Goal: Task Accomplishment & Management: Manage account settings

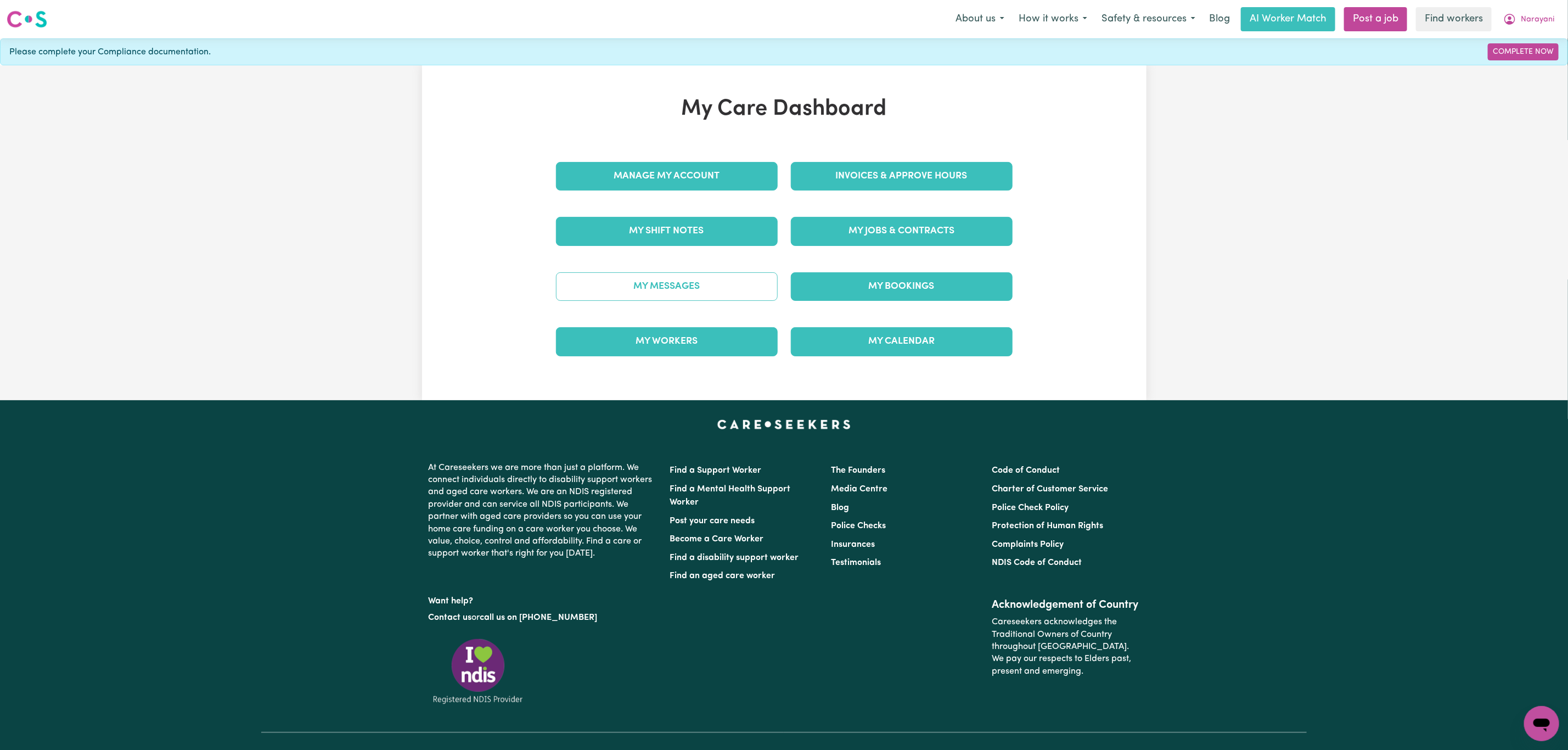
click at [625, 293] on link "My Messages" at bounding box center [667, 286] width 222 height 29
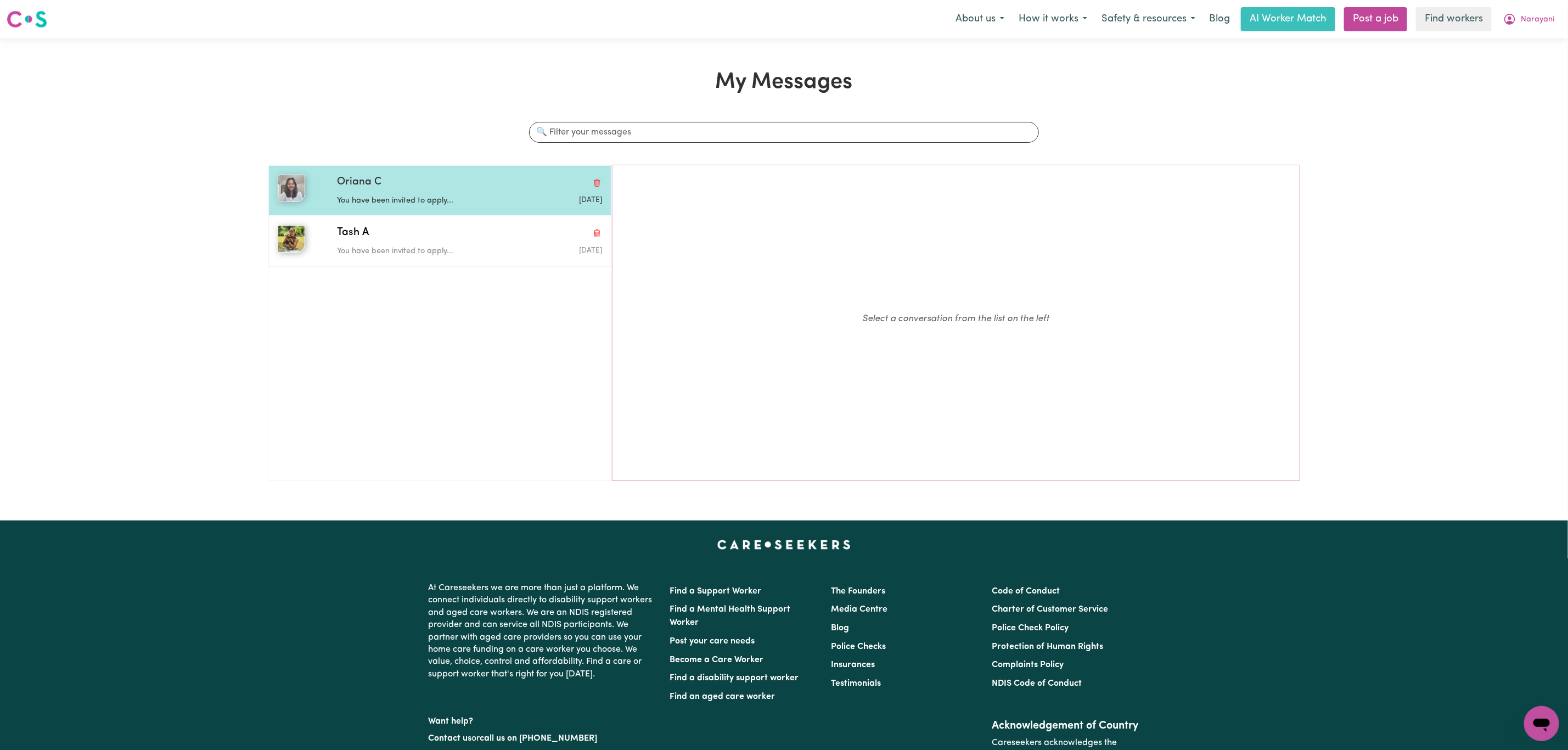
click at [421, 202] on p "You have been invited to apply..." at bounding box center [425, 201] width 177 height 12
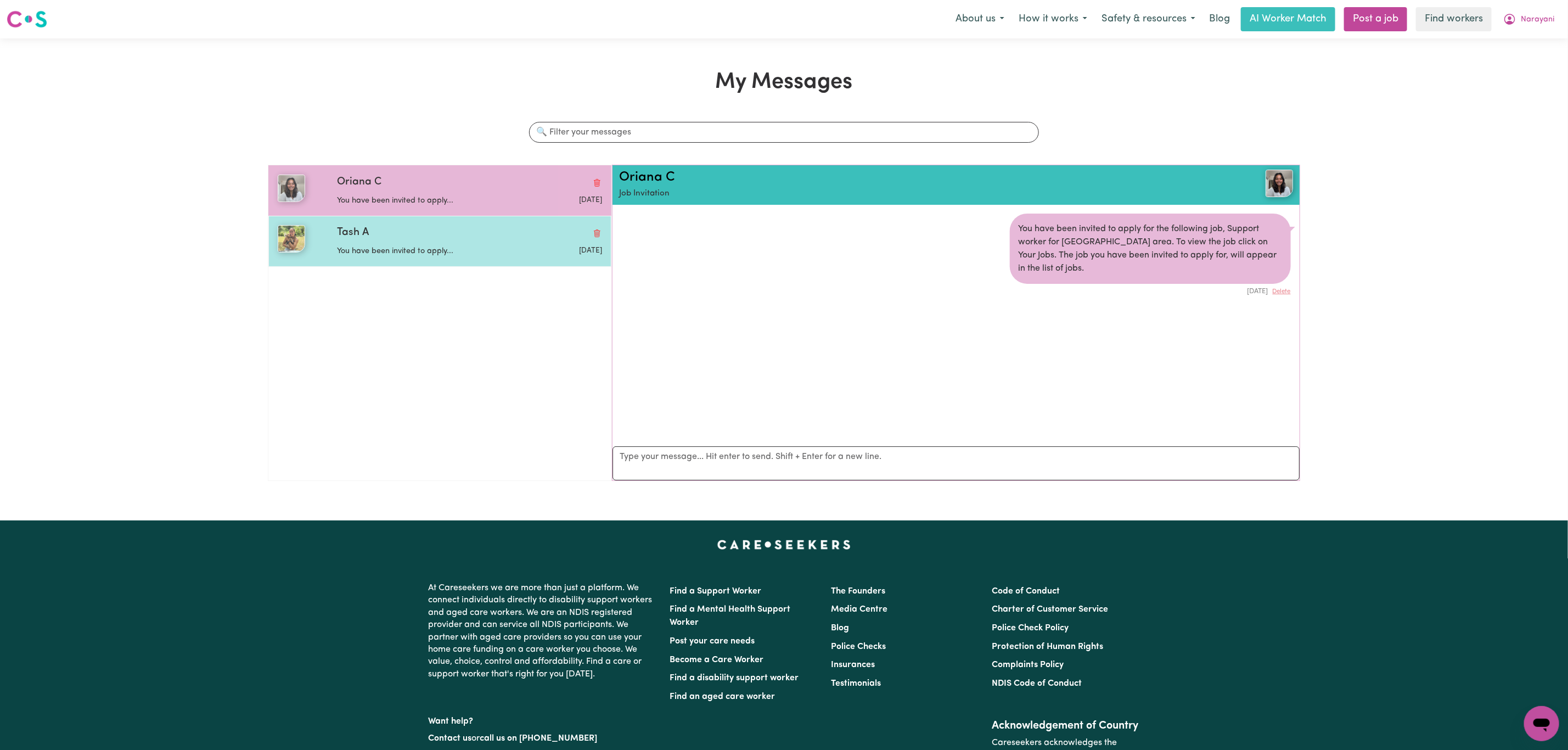
scroll to position [7, 0]
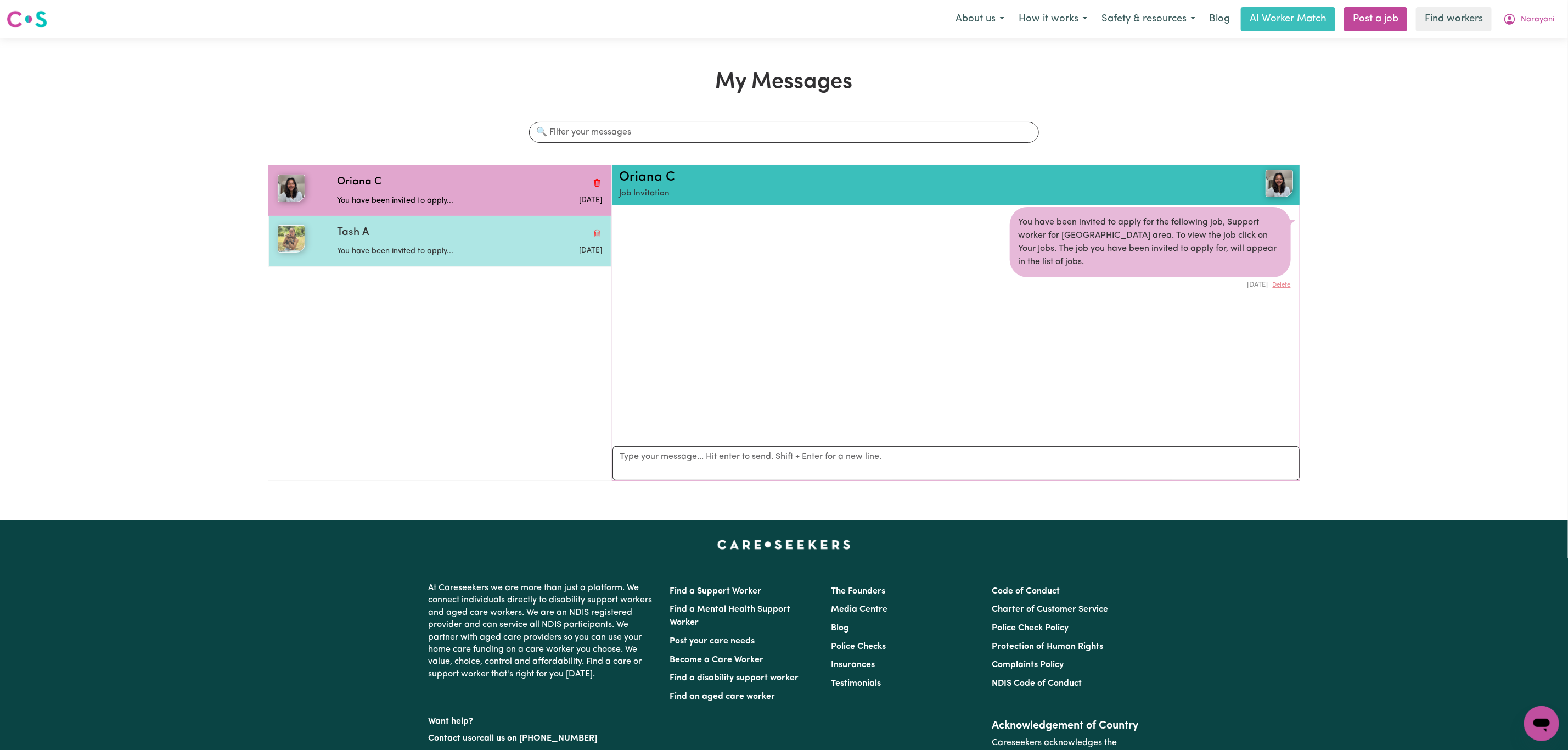
click at [425, 241] on div "Tash A" at bounding box center [469, 233] width 265 height 16
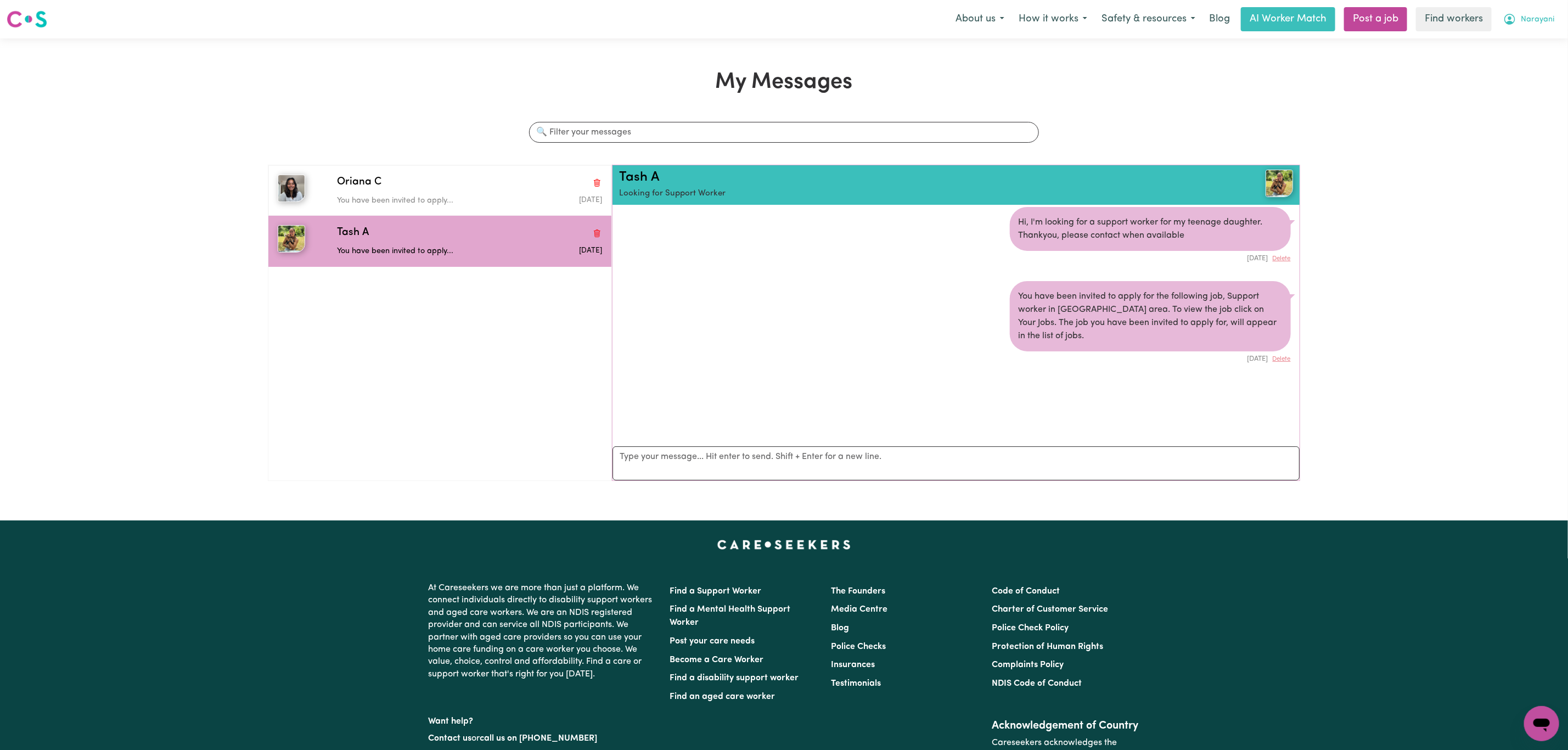
click at [1514, 10] on button "Narayani" at bounding box center [1528, 19] width 65 height 23
click at [1521, 35] on link "My Dashboard" at bounding box center [1517, 43] width 86 height 21
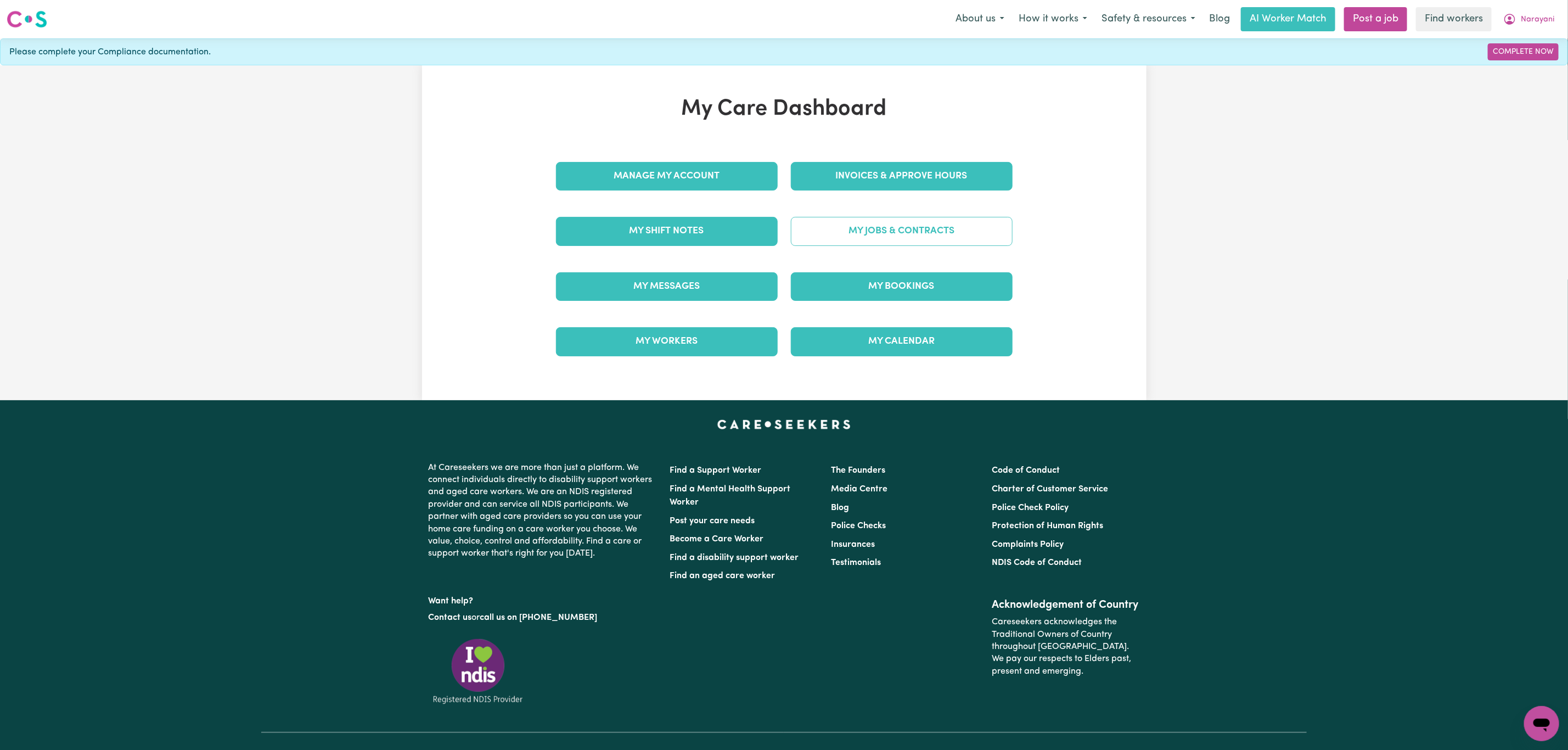
click at [858, 237] on link "My Jobs & Contracts" at bounding box center [901, 231] width 222 height 29
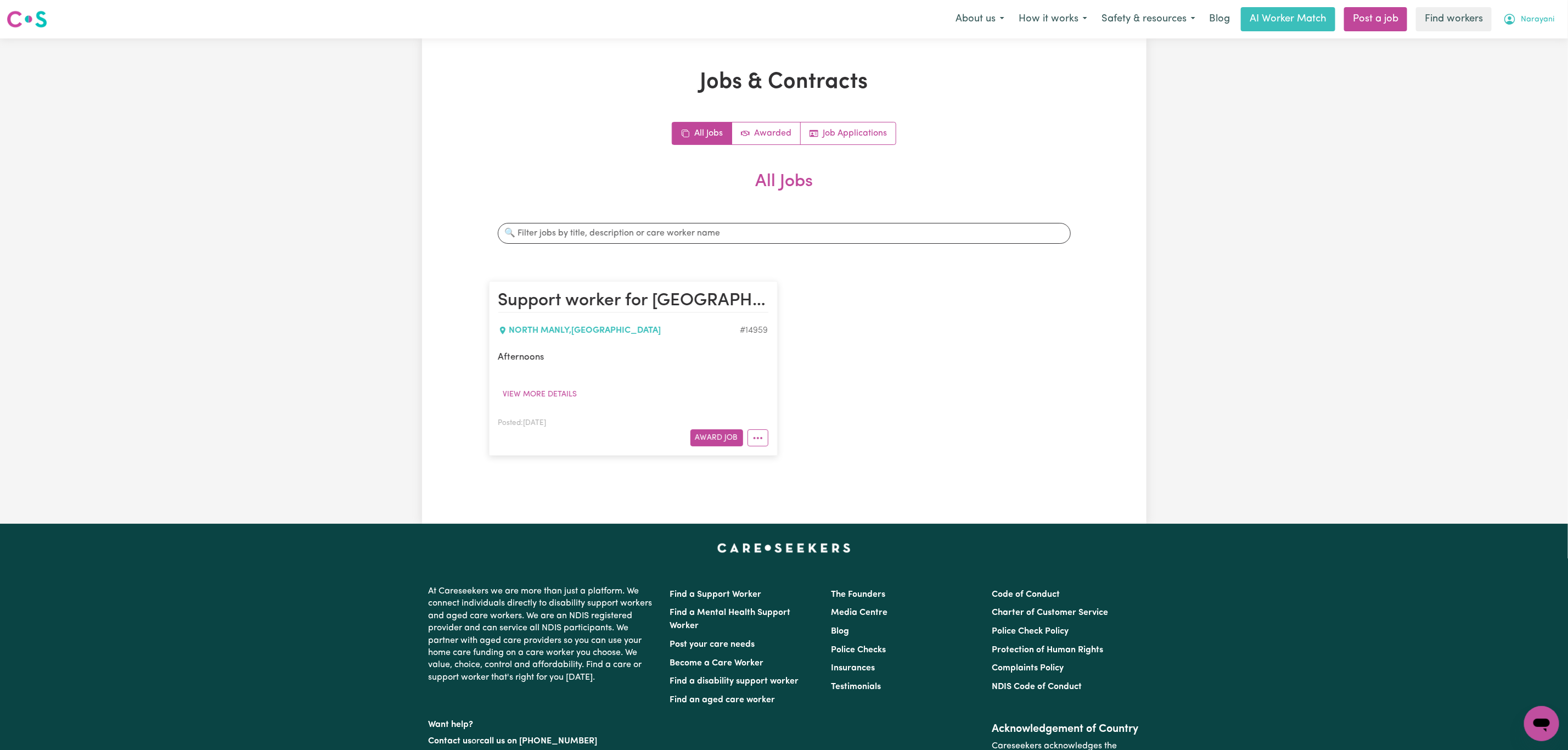
click at [1539, 17] on span "Narayani" at bounding box center [1537, 20] width 33 height 12
click at [1521, 61] on link "Logout" at bounding box center [1517, 63] width 86 height 21
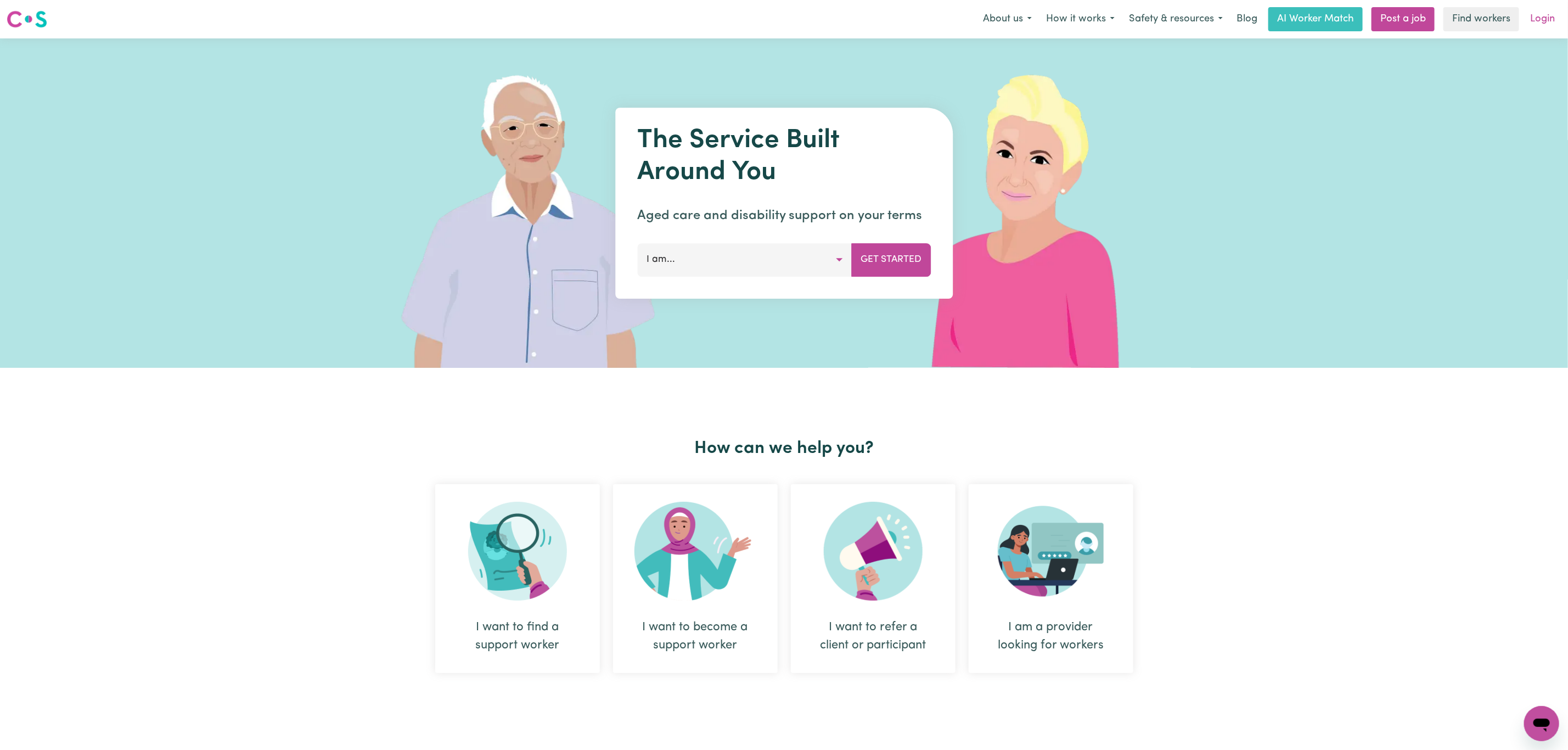
click at [1535, 19] on link "Login" at bounding box center [1542, 19] width 38 height 24
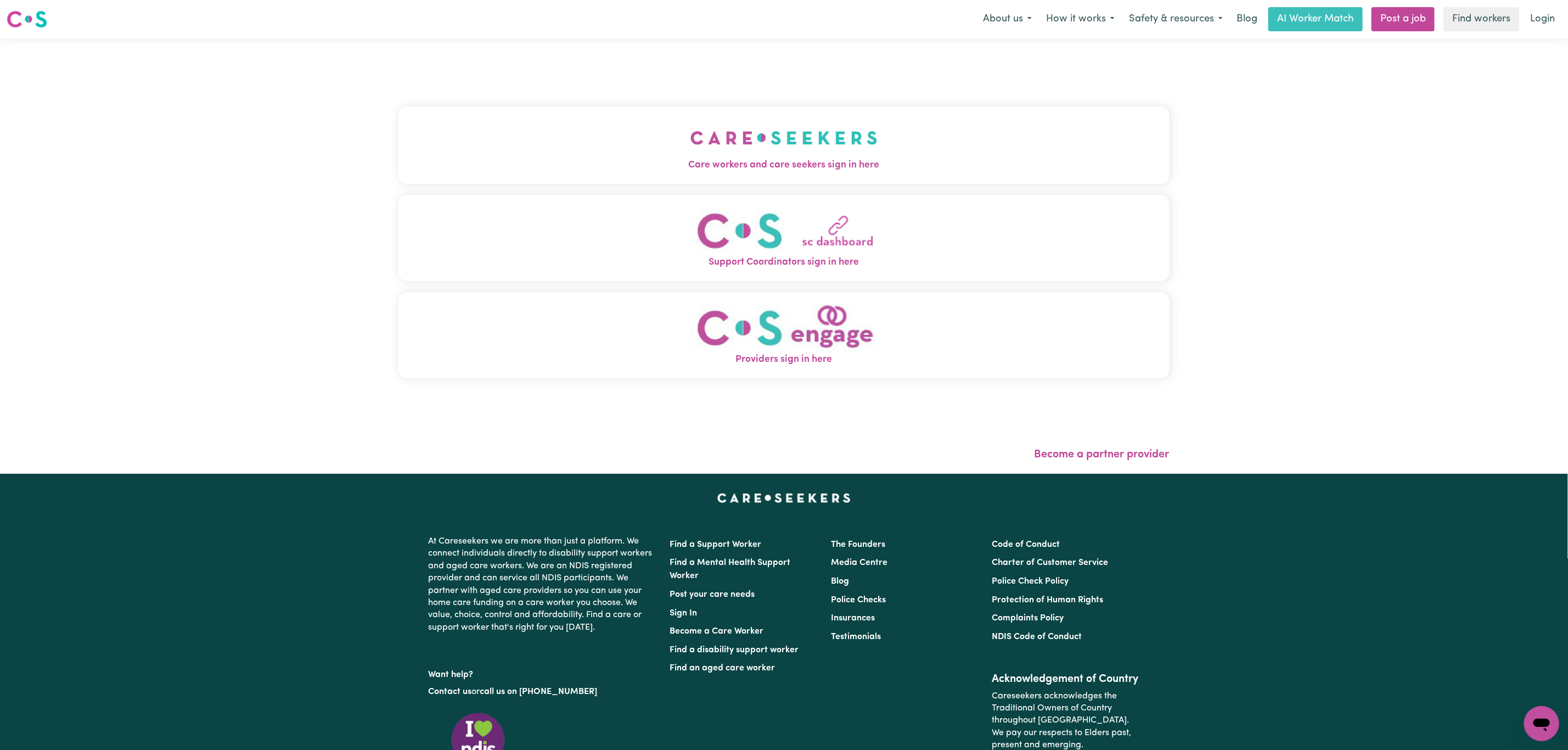
click at [503, 101] on div "Care workers and care seekers sign in here Support Coordinators sign in here Pr…" at bounding box center [784, 248] width 771 height 375
click at [517, 145] on button "Care workers and care seekers sign in here" at bounding box center [784, 145] width 771 height 77
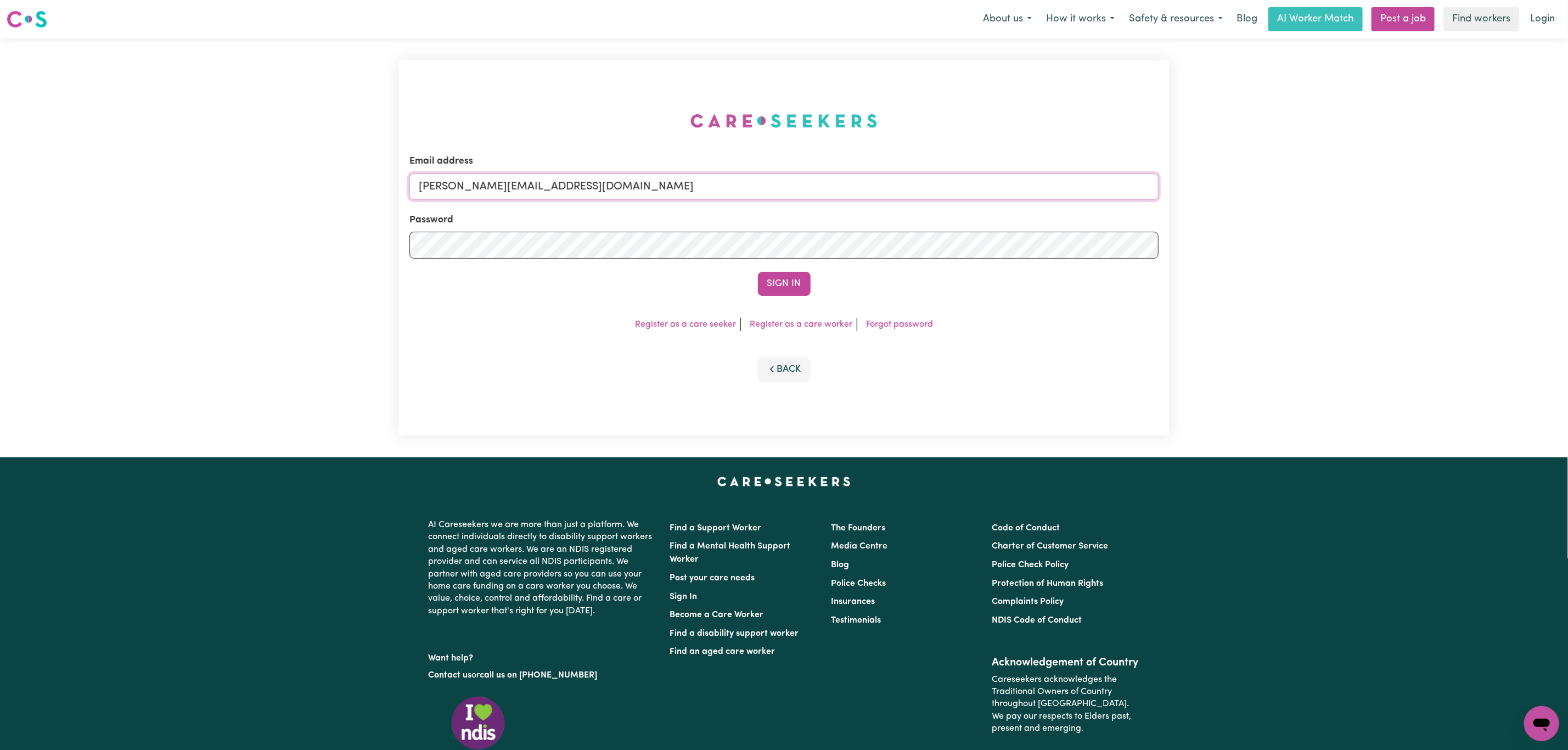
drag, startPoint x: 508, startPoint y: 185, endPoint x: 512, endPoint y: 199, distance: 14.6
click at [508, 185] on input "mikayla+engage@careseekers.com.au" at bounding box center [784, 186] width 749 height 26
drag, startPoint x: 477, startPoint y: 183, endPoint x: 788, endPoint y: 188, distance: 311.0
click at [788, 188] on input "superuser~mikayla@careseekers.com.au" at bounding box center [784, 186] width 749 height 26
type input "superuser~kerrymoranblossom@gmail.com"
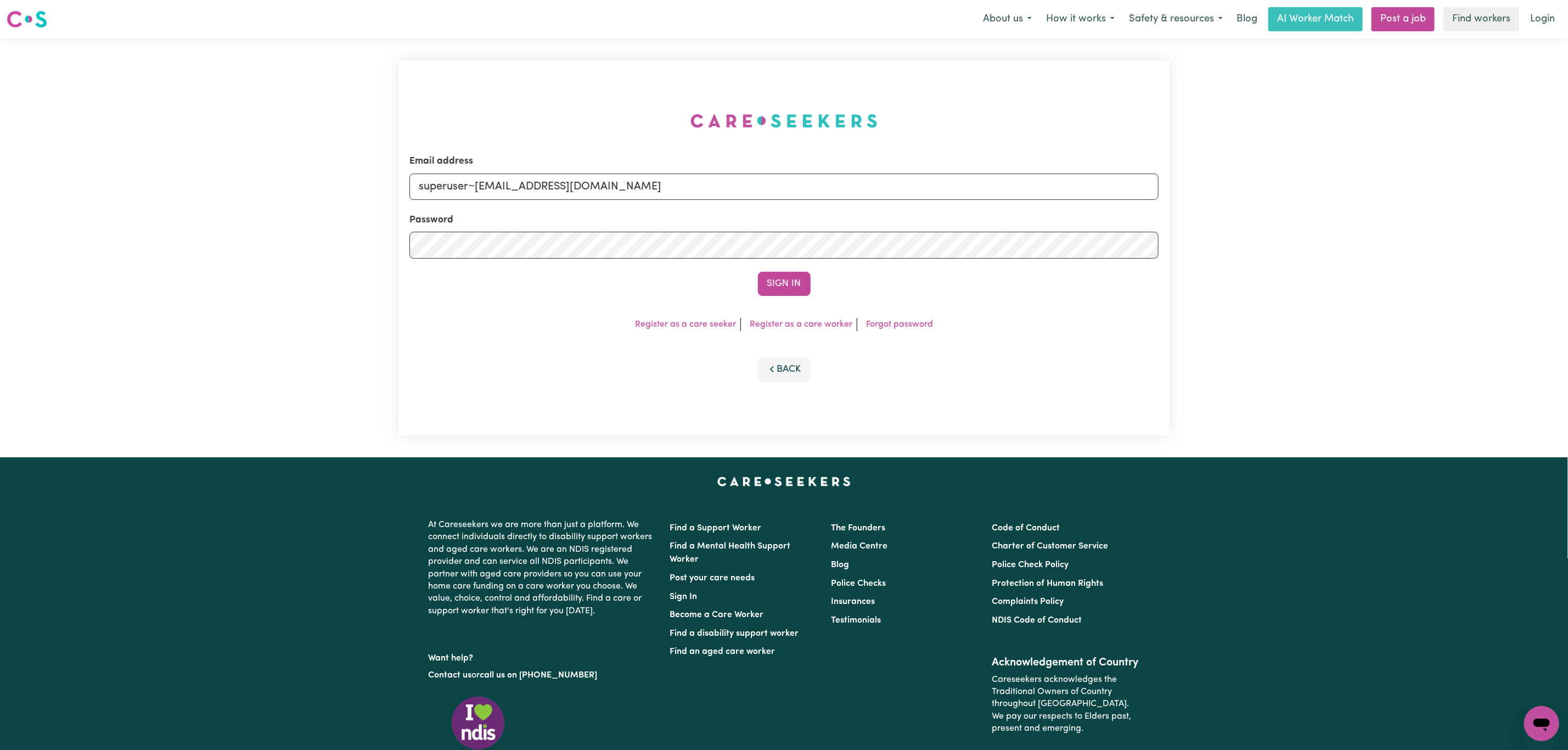
click at [758, 272] on button "Sign In" at bounding box center [784, 284] width 53 height 24
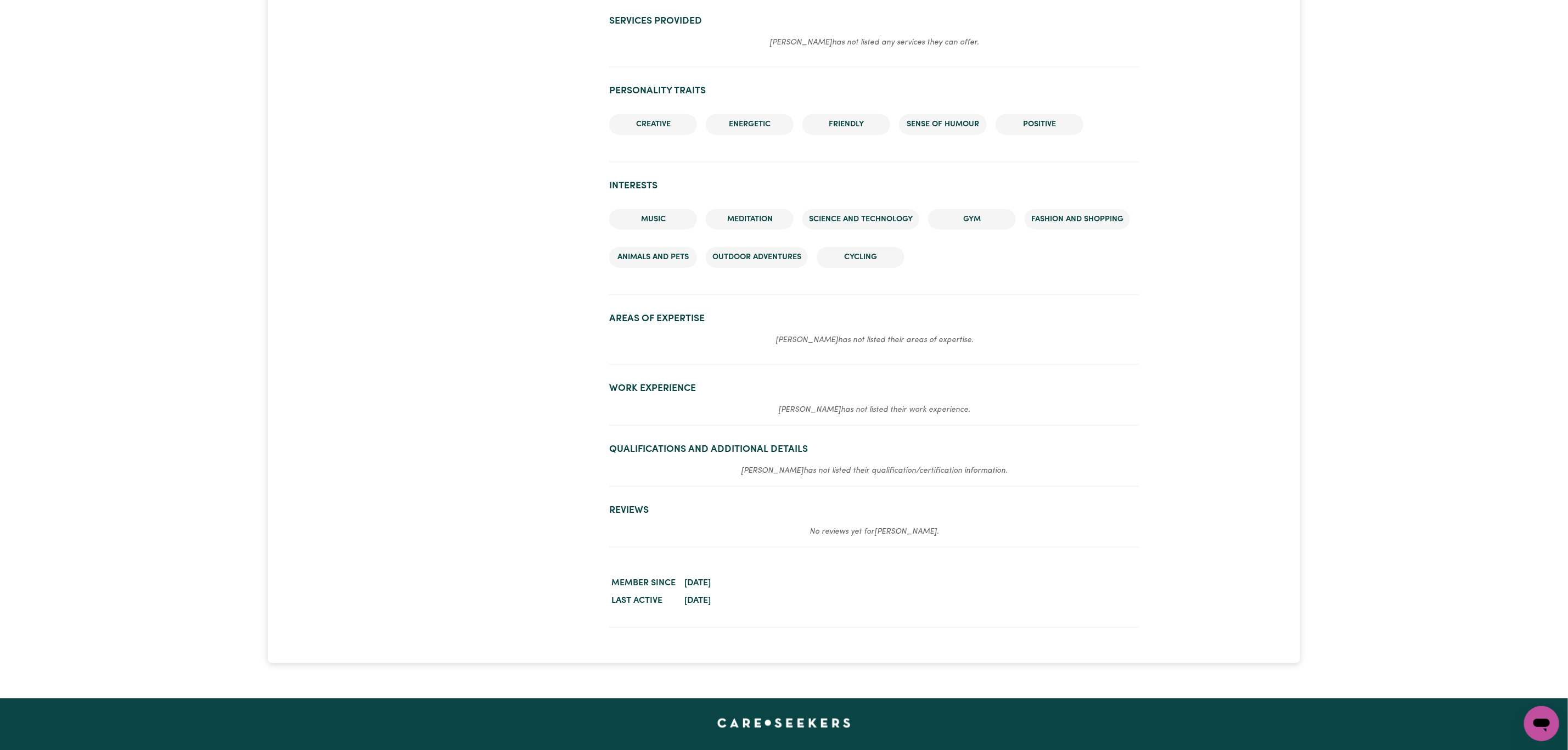
scroll to position [988, 0]
